Goal: Communication & Community: Ask a question

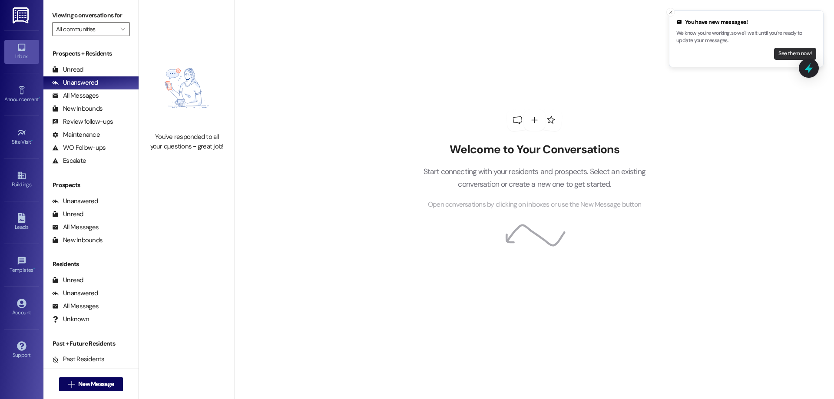
click at [788, 49] on button "See them now!" at bounding box center [795, 54] width 42 height 12
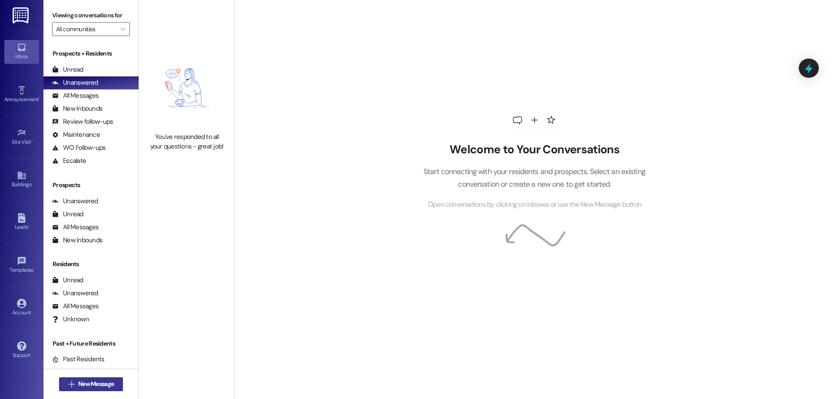
click at [90, 381] on span "New Message" at bounding box center [96, 383] width 36 height 9
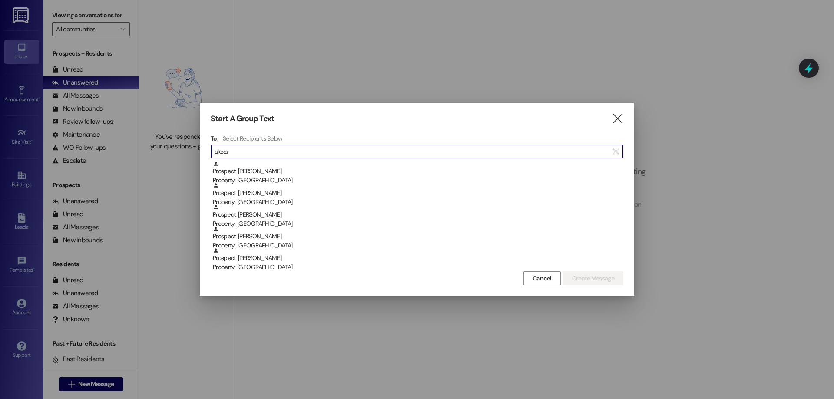
type input "alexa"
